Goal: Task Accomplishment & Management: Manage account settings

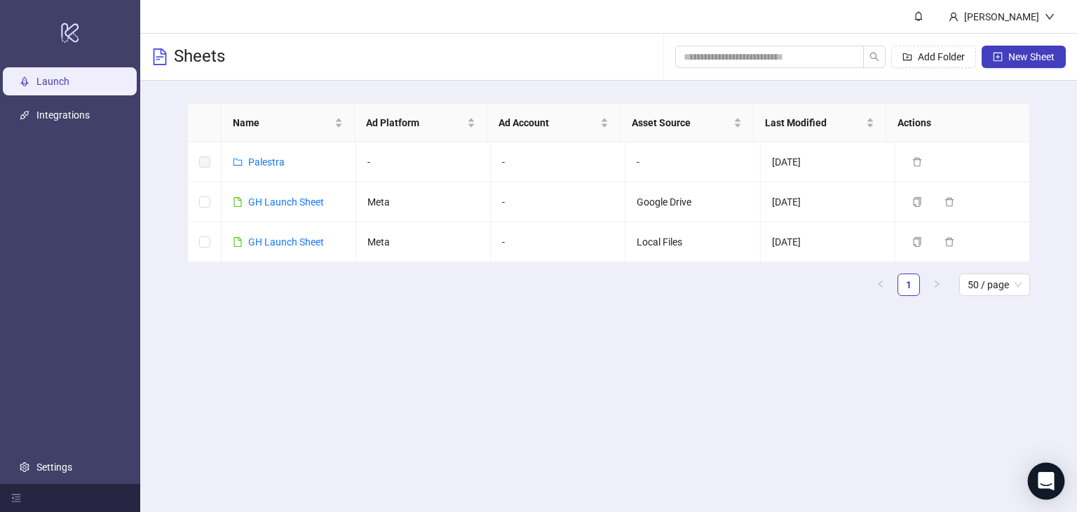
click at [1056, 479] on div "Open Intercom Messenger" at bounding box center [1046, 481] width 37 height 37
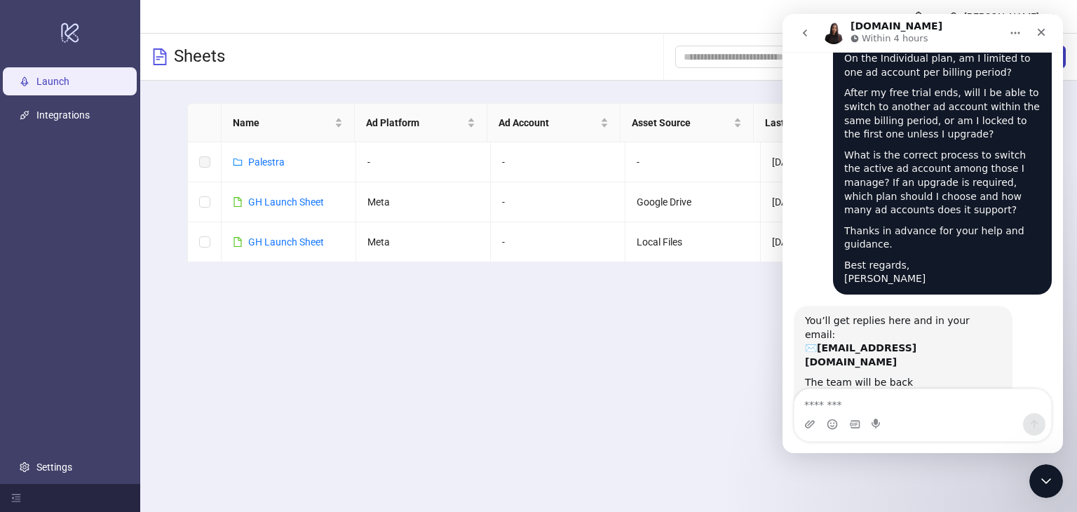
scroll to position [734, 0]
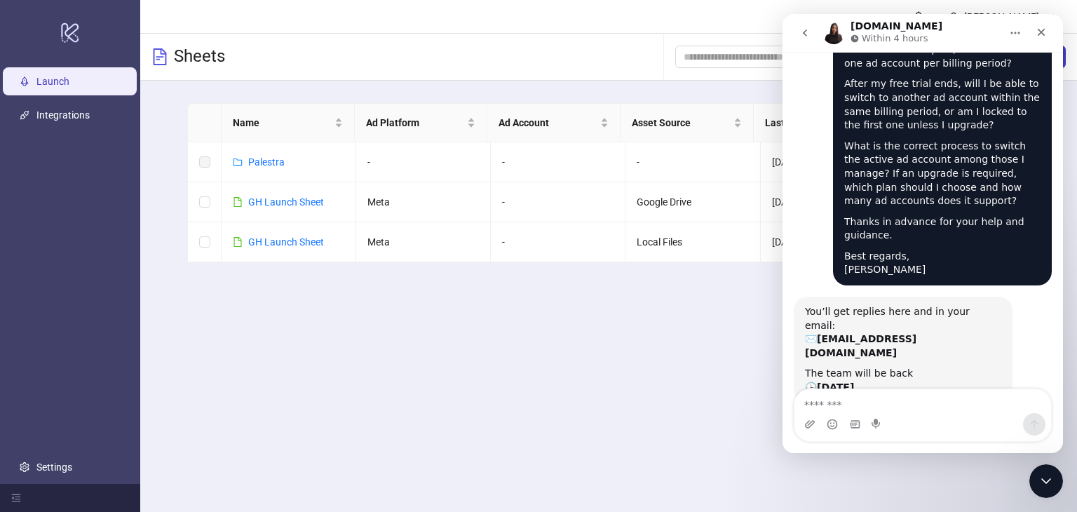
click at [590, 368] on main "[PERSON_NAME] Sheets Add Folder New Sheet Name Ad Platform Ad Account Asset Sou…" at bounding box center [608, 256] width 936 height 512
click at [1038, 35] on icon "Close" at bounding box center [1040, 32] width 11 height 11
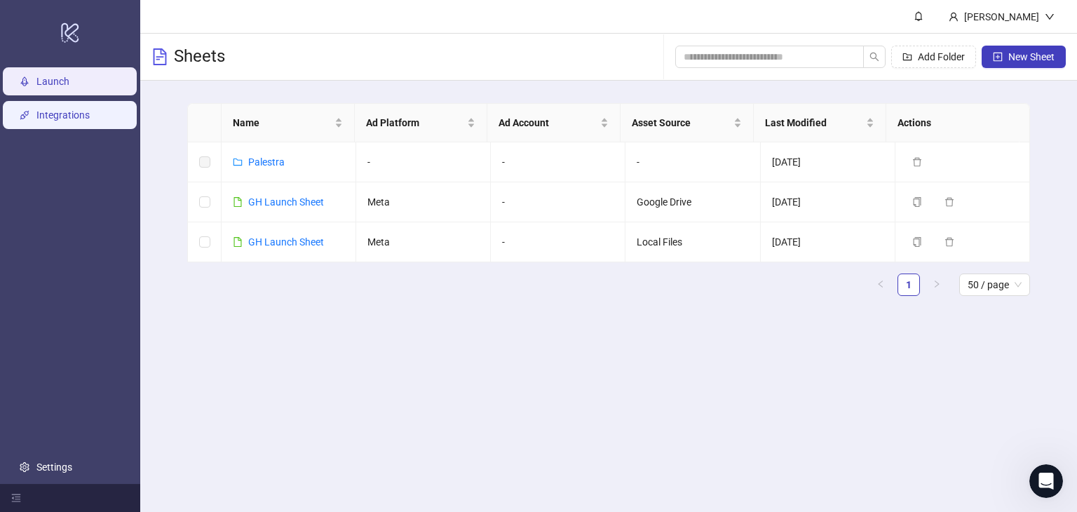
click at [73, 110] on link "Integrations" at bounding box center [62, 114] width 53 height 11
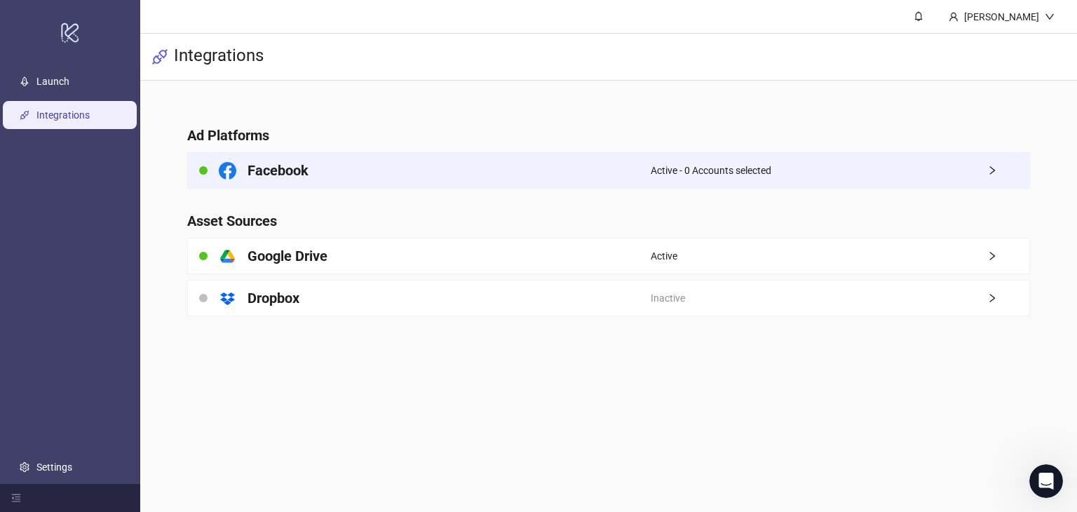
click at [348, 180] on div "Facebook" at bounding box center [419, 170] width 463 height 35
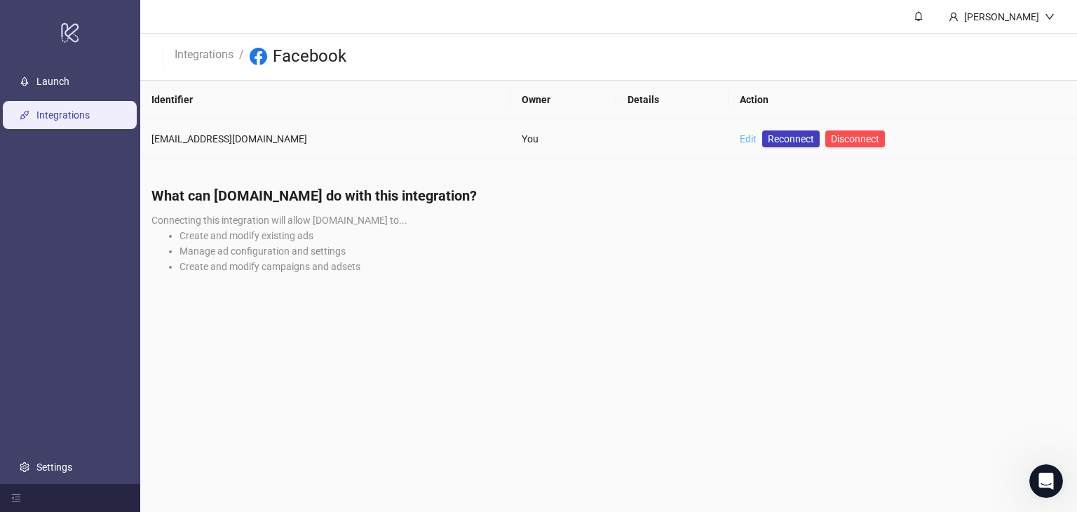
click at [740, 135] on link "Edit" at bounding box center [748, 138] width 17 height 11
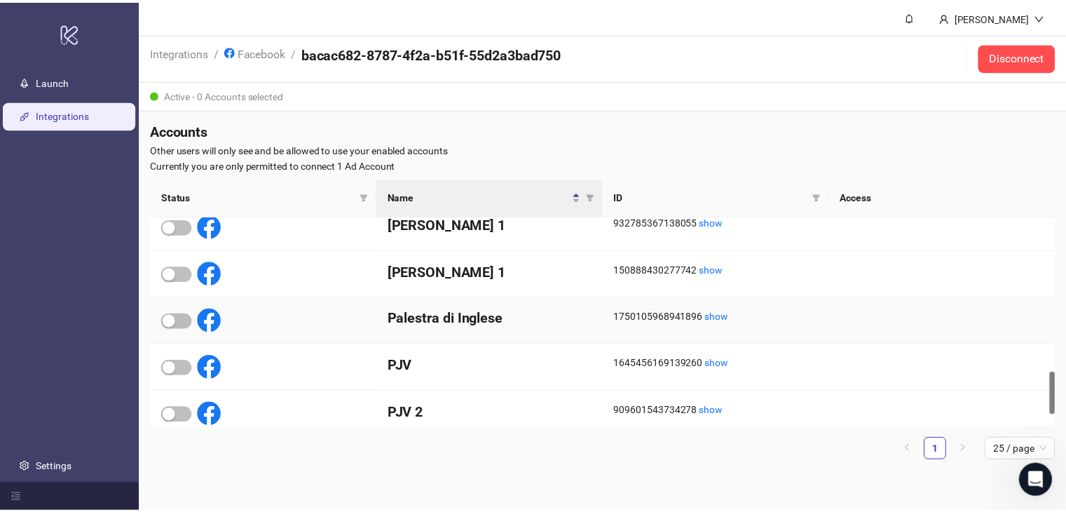
scroll to position [765, 0]
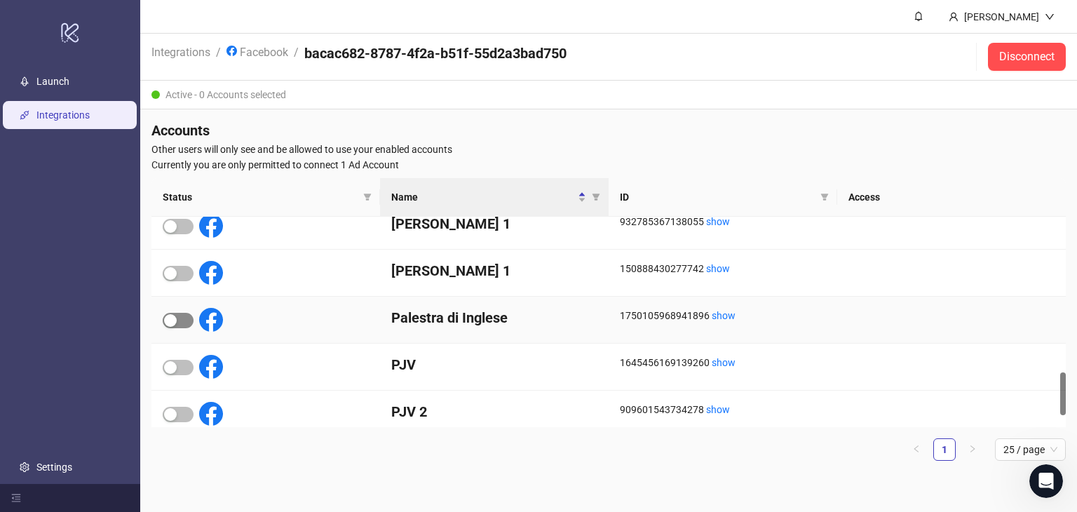
click at [186, 318] on span "button" at bounding box center [178, 320] width 31 height 15
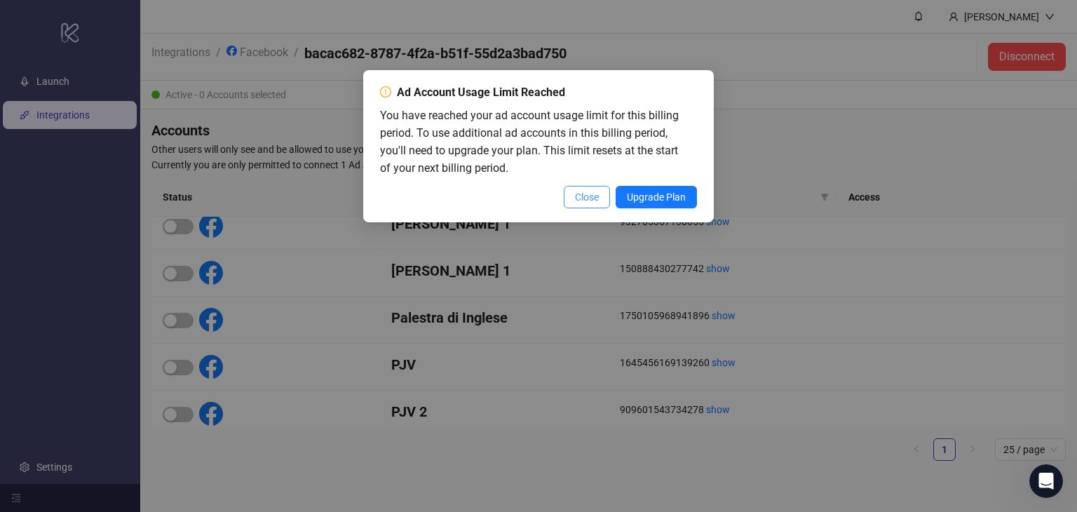
click at [583, 194] on span "Close" at bounding box center [587, 196] width 24 height 11
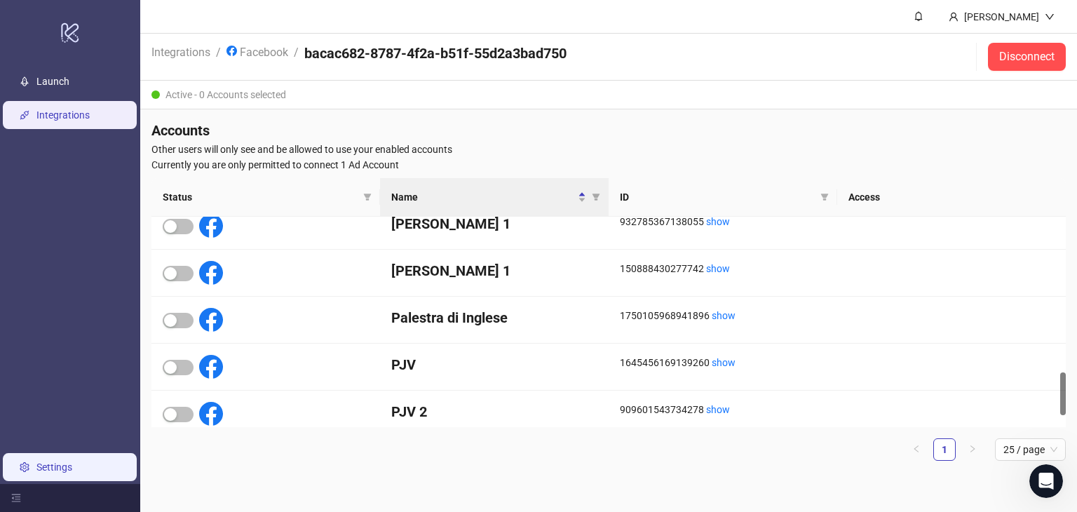
click at [72, 463] on link "Settings" at bounding box center [54, 466] width 36 height 11
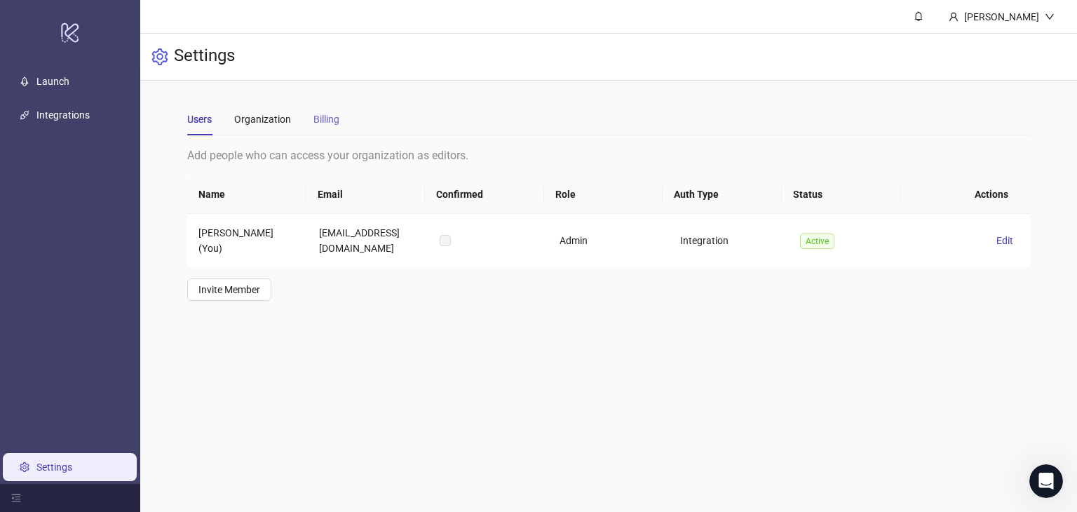
click at [335, 130] on div "Billing" at bounding box center [326, 119] width 26 height 32
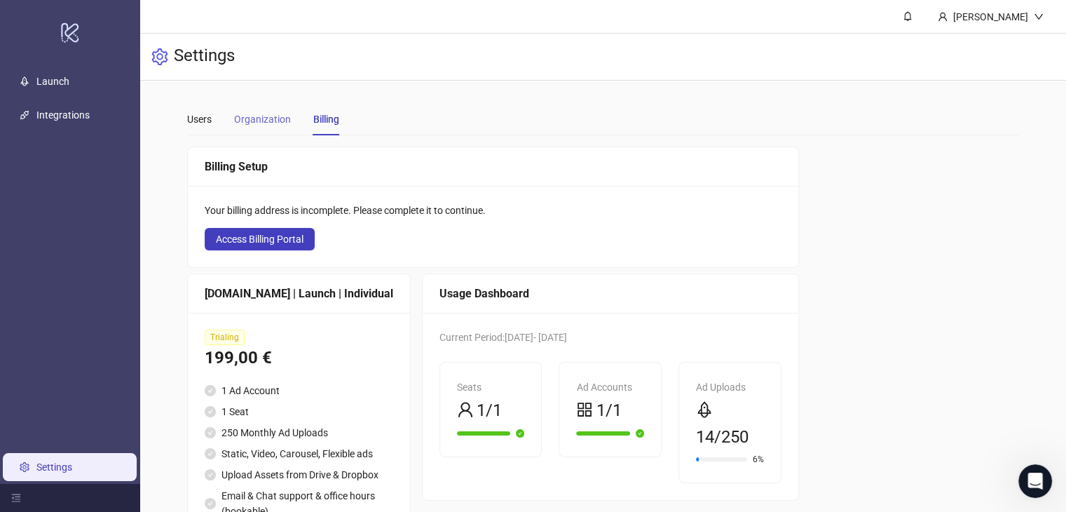
click at [266, 127] on div "Organization" at bounding box center [262, 119] width 57 height 32
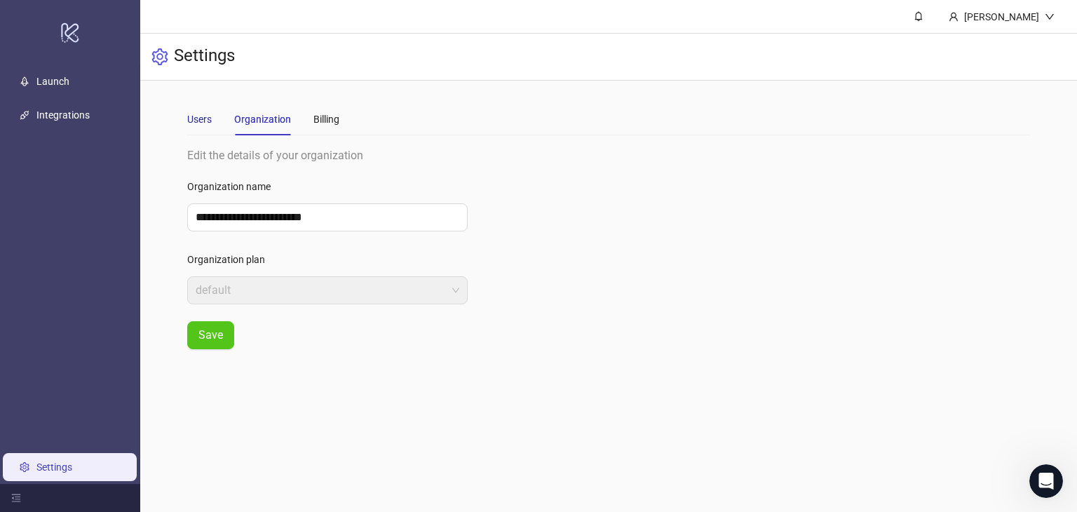
click at [210, 113] on div "Users" at bounding box center [199, 118] width 25 height 15
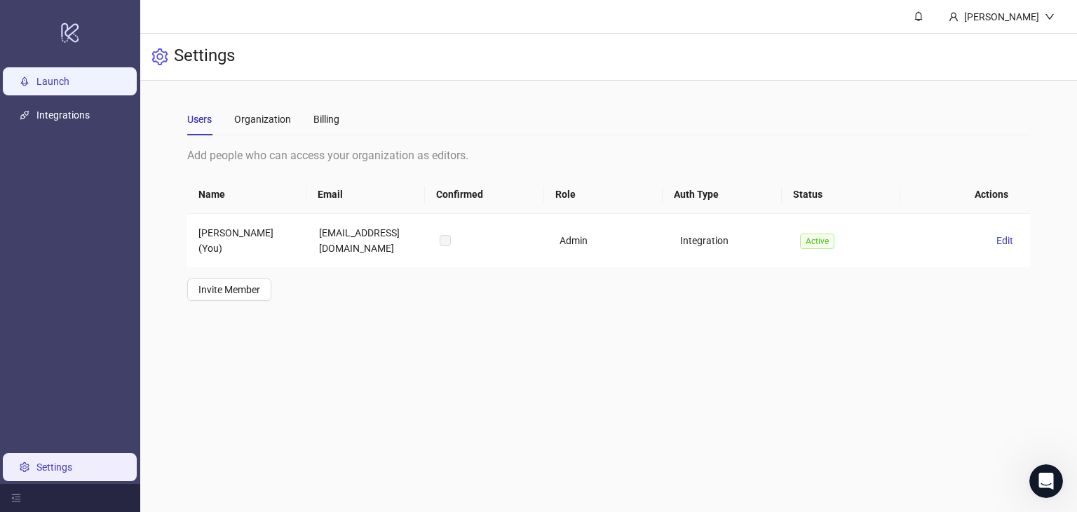
click at [69, 79] on link "Launch" at bounding box center [52, 81] width 33 height 11
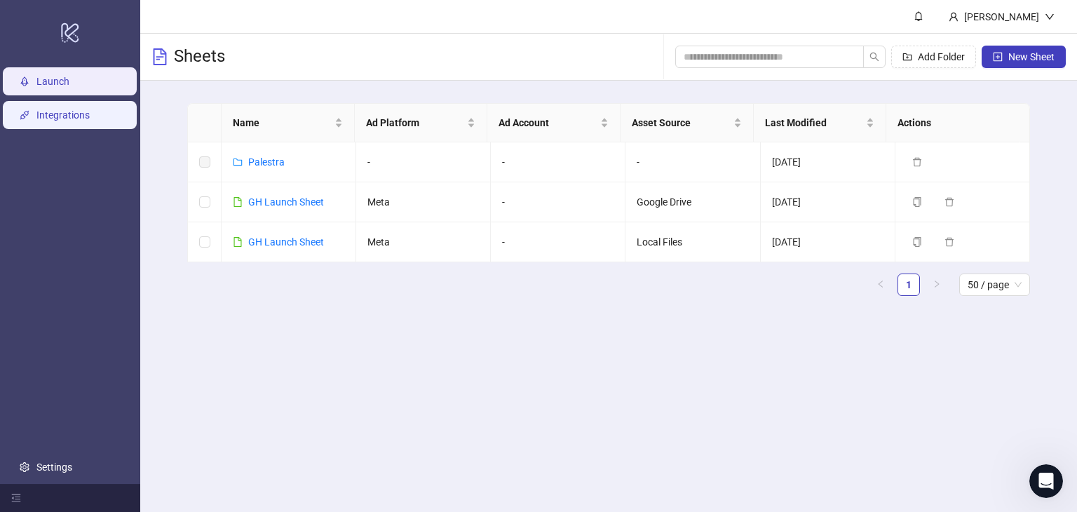
click at [62, 114] on link "Integrations" at bounding box center [62, 114] width 53 height 11
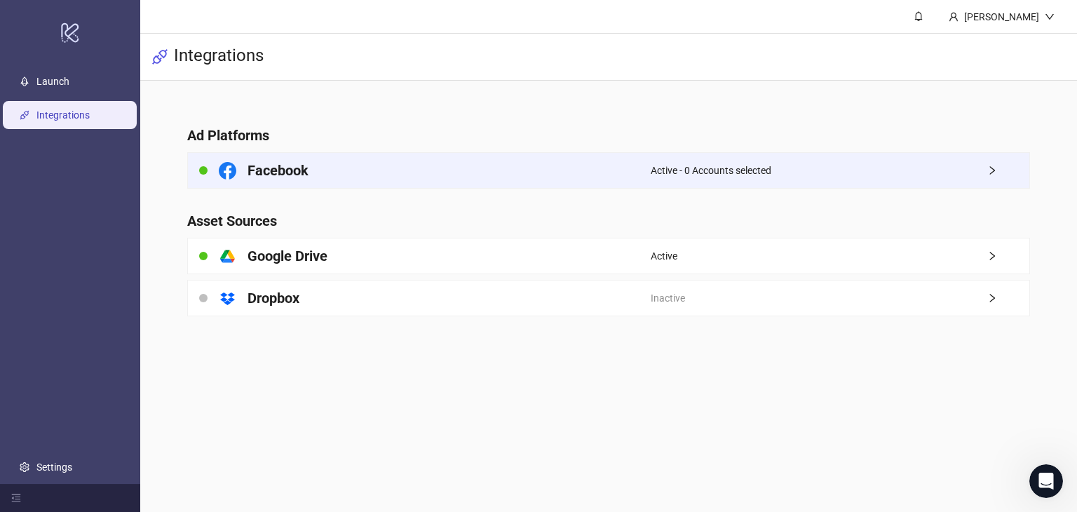
click at [743, 166] on span "Active - 0 Accounts selected" at bounding box center [710, 170] width 121 height 15
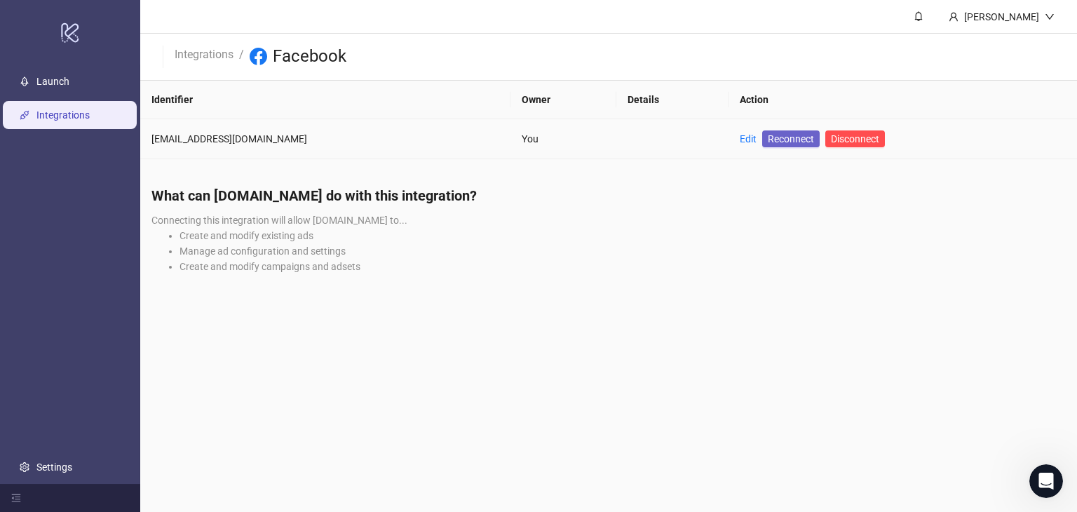
click at [768, 135] on span "Reconnect" at bounding box center [791, 138] width 46 height 15
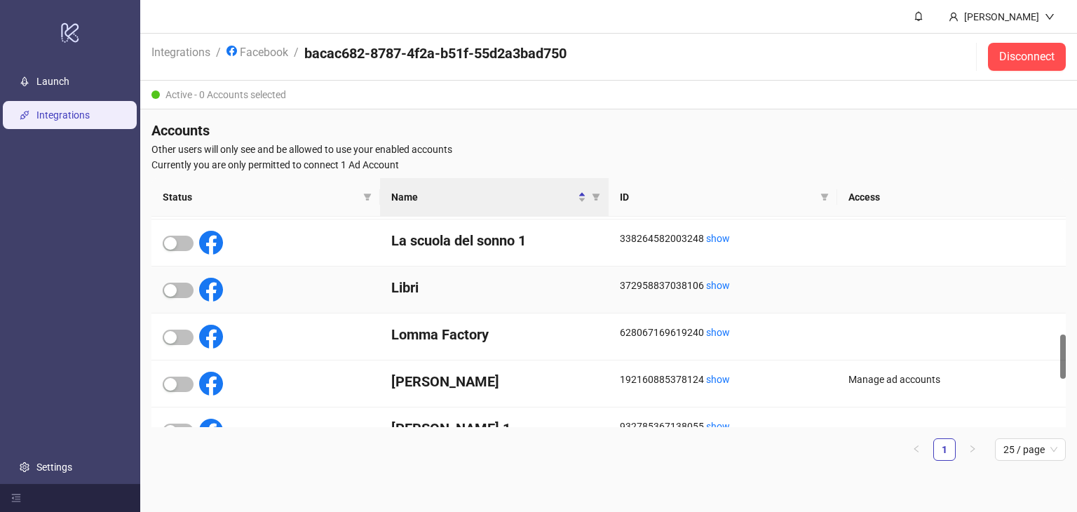
scroll to position [701, 0]
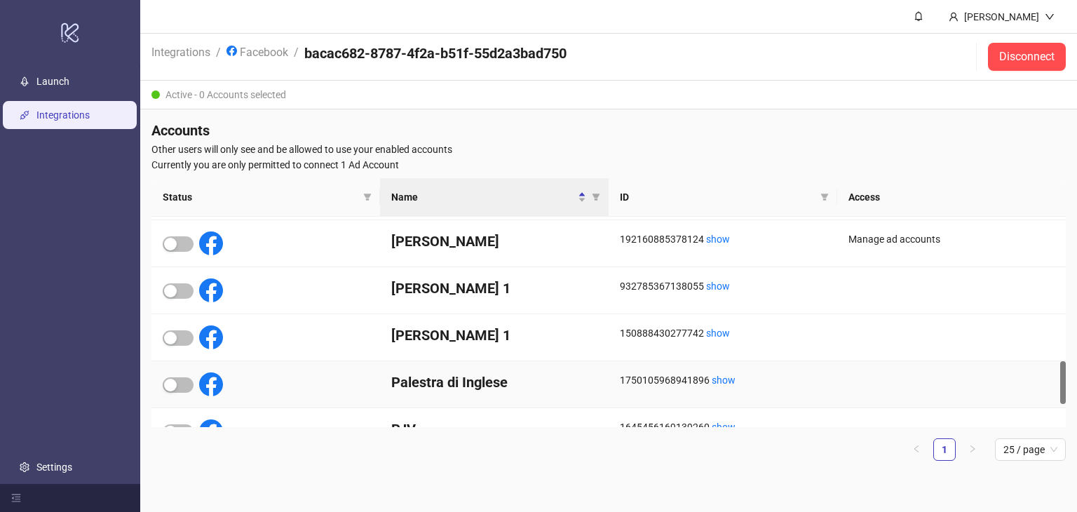
click at [185, 392] on div at bounding box center [193, 384] width 60 height 24
click at [180, 386] on span "button" at bounding box center [178, 384] width 31 height 15
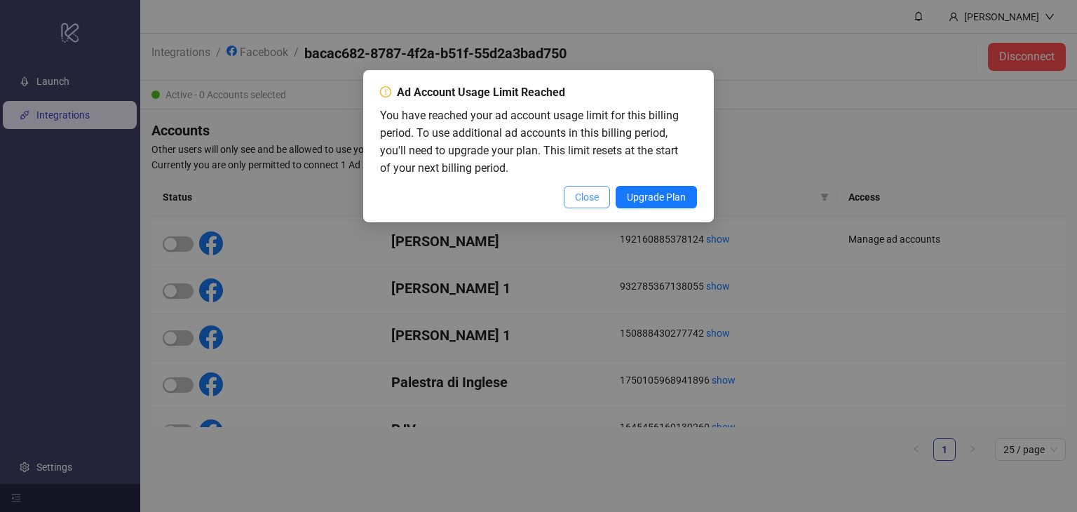
click at [601, 194] on button "Close" at bounding box center [587, 197] width 46 height 22
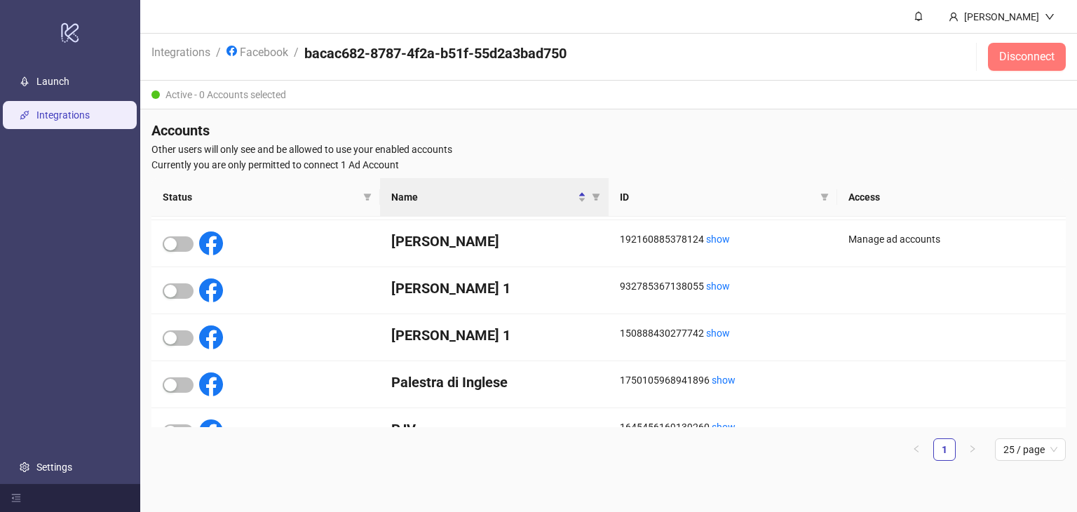
click at [1018, 64] on button "Disconnect" at bounding box center [1027, 57] width 78 height 28
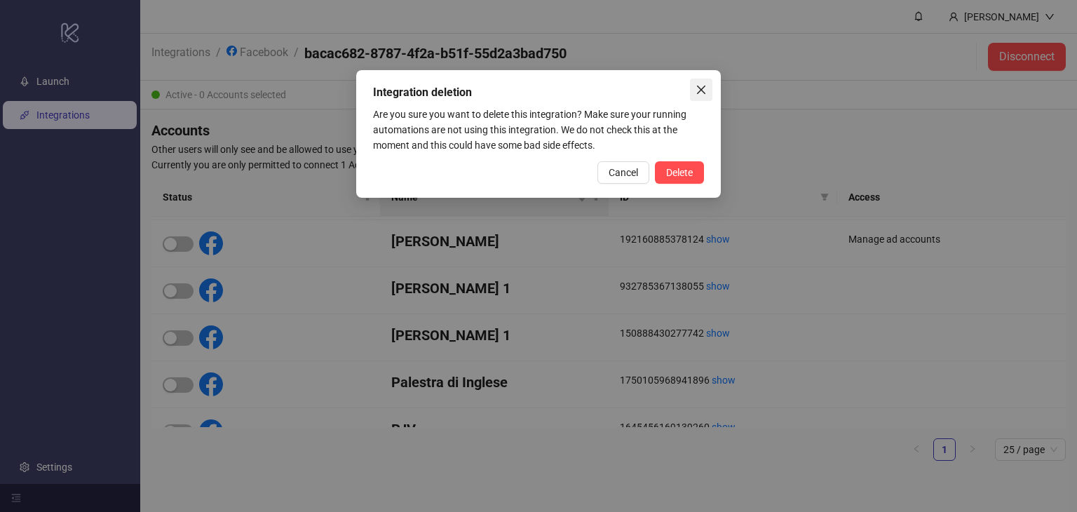
click at [705, 84] on icon "close" at bounding box center [700, 89] width 11 height 11
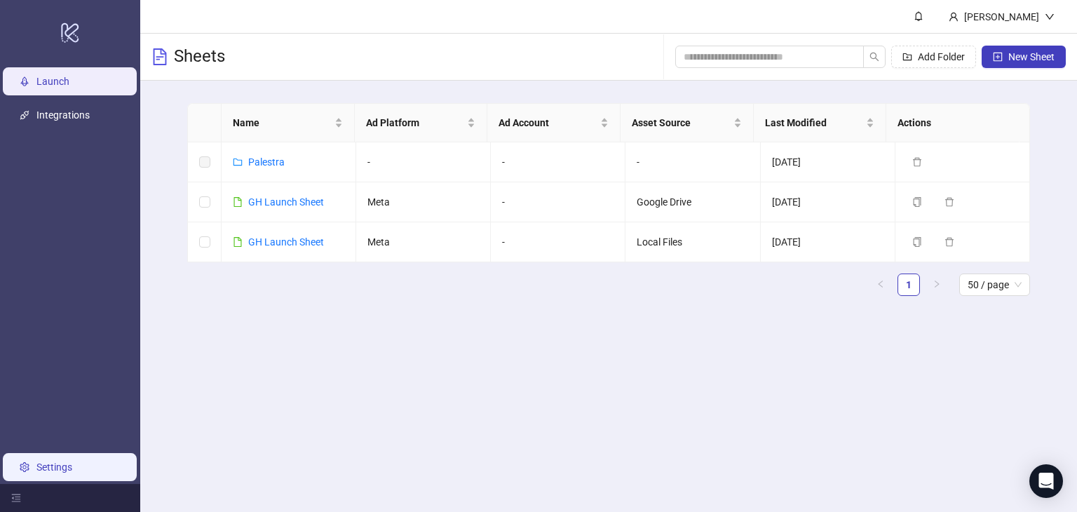
click at [72, 461] on link "Settings" at bounding box center [54, 466] width 36 height 11
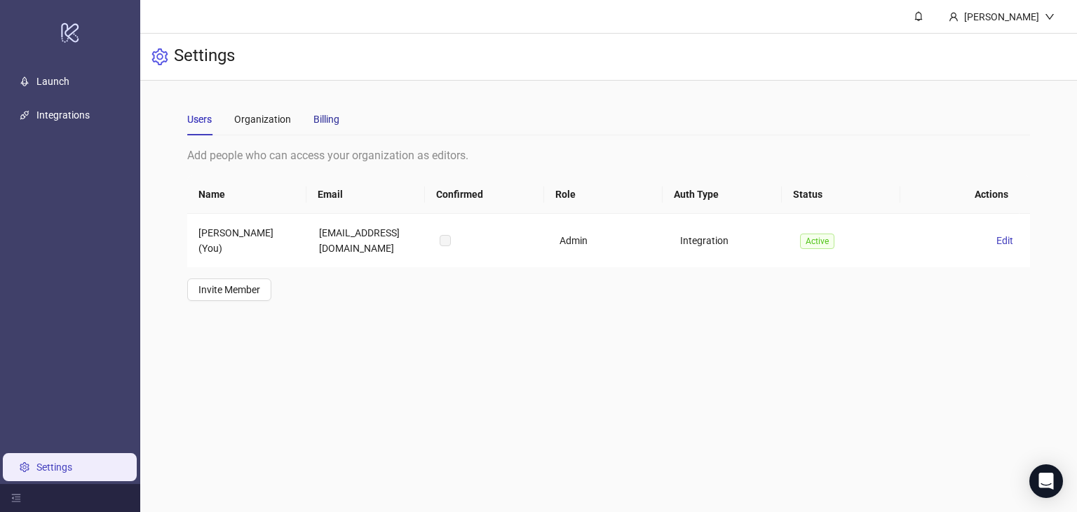
click at [314, 121] on div "Billing" at bounding box center [326, 118] width 26 height 15
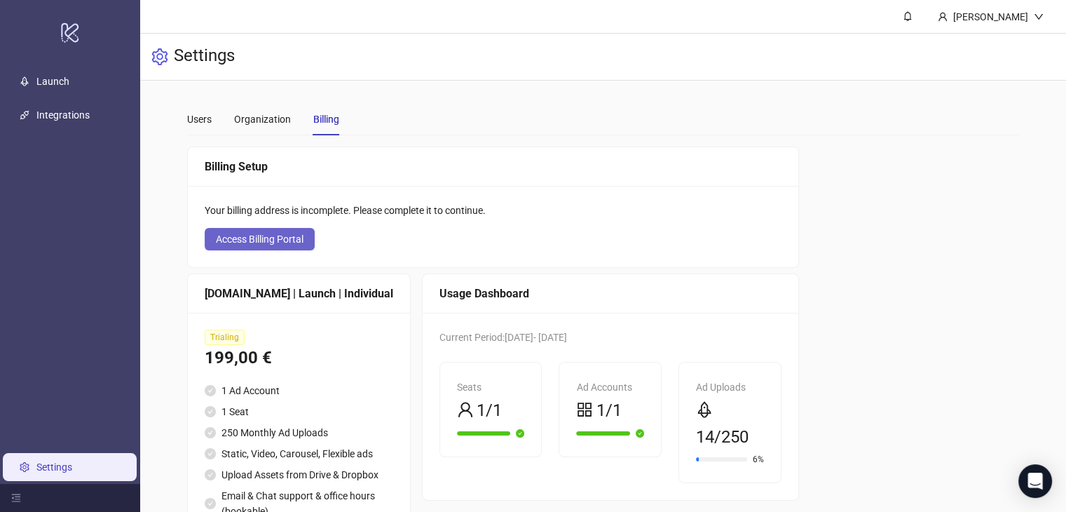
click at [260, 236] on span "Access Billing Portal" at bounding box center [260, 238] width 88 height 11
click at [18, 503] on div at bounding box center [70, 498] width 140 height 28
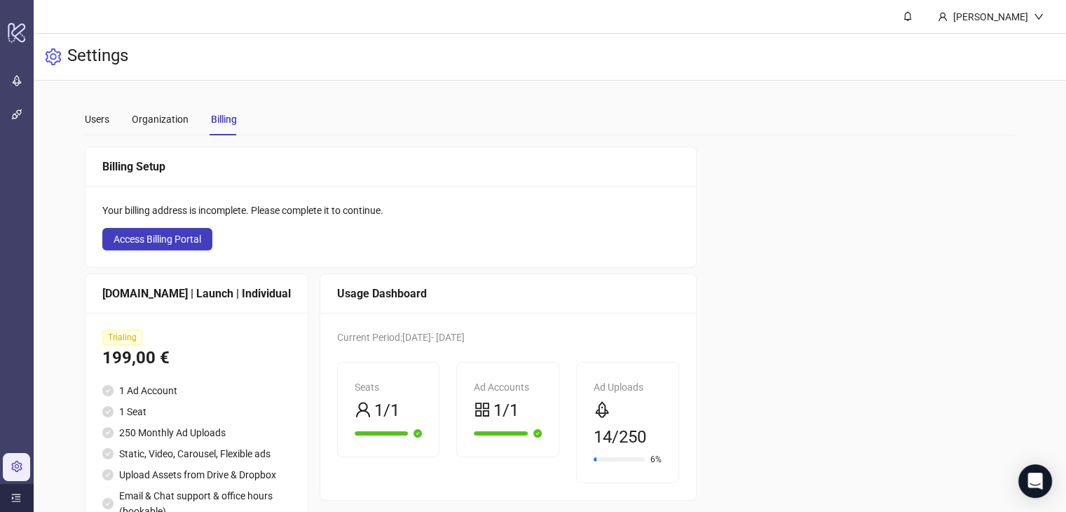
click at [17, 503] on div at bounding box center [17, 498] width 34 height 28
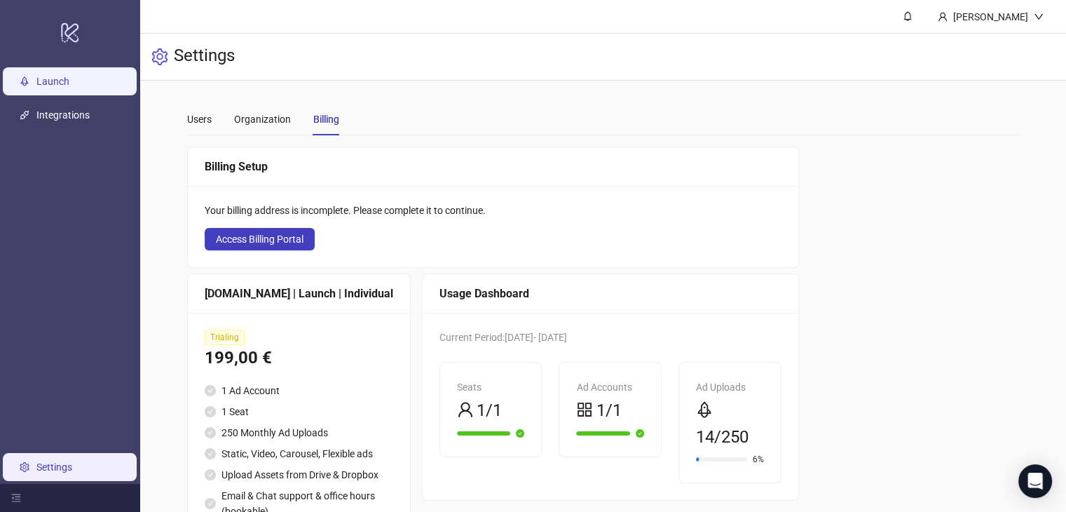
click at [51, 84] on link "Launch" at bounding box center [52, 81] width 33 height 11
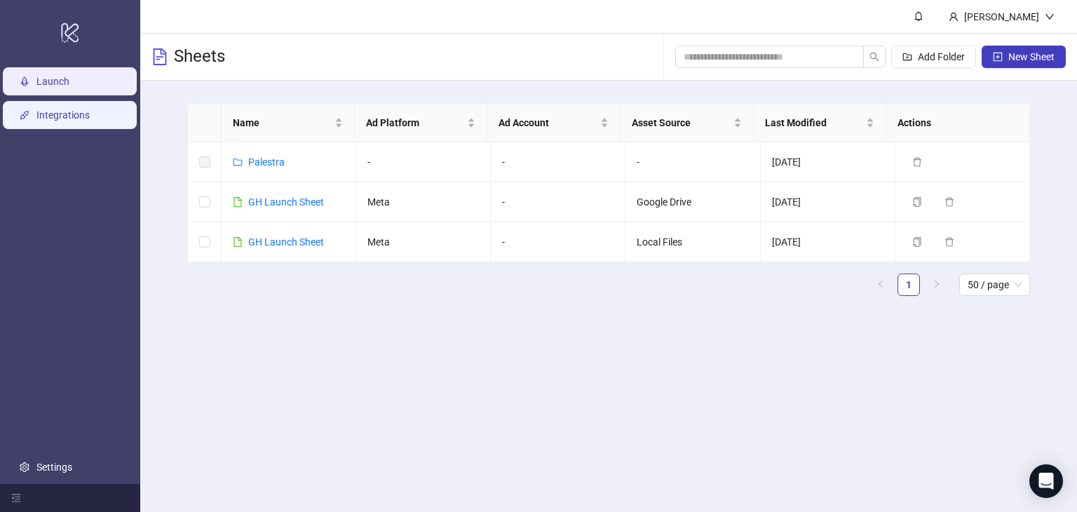
click at [90, 118] on link "Integrations" at bounding box center [62, 114] width 53 height 11
